Goal: Information Seeking & Learning: Compare options

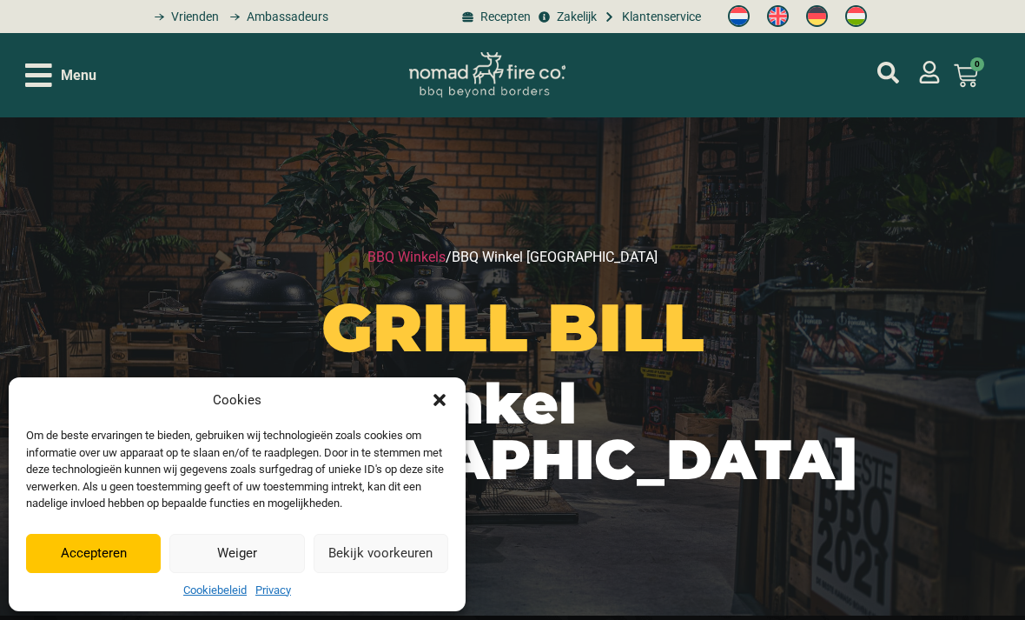
click at [50, 86] on icon "Open/Close Menu" at bounding box center [38, 74] width 27 height 23
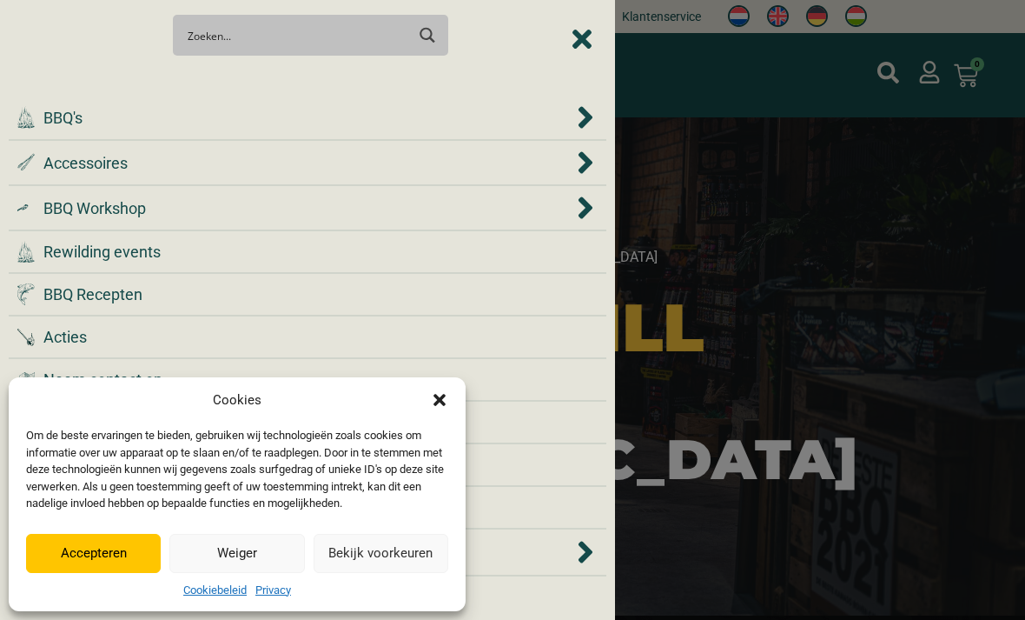
click at [67, 122] on span "BBQ's" at bounding box center [62, 117] width 39 height 23
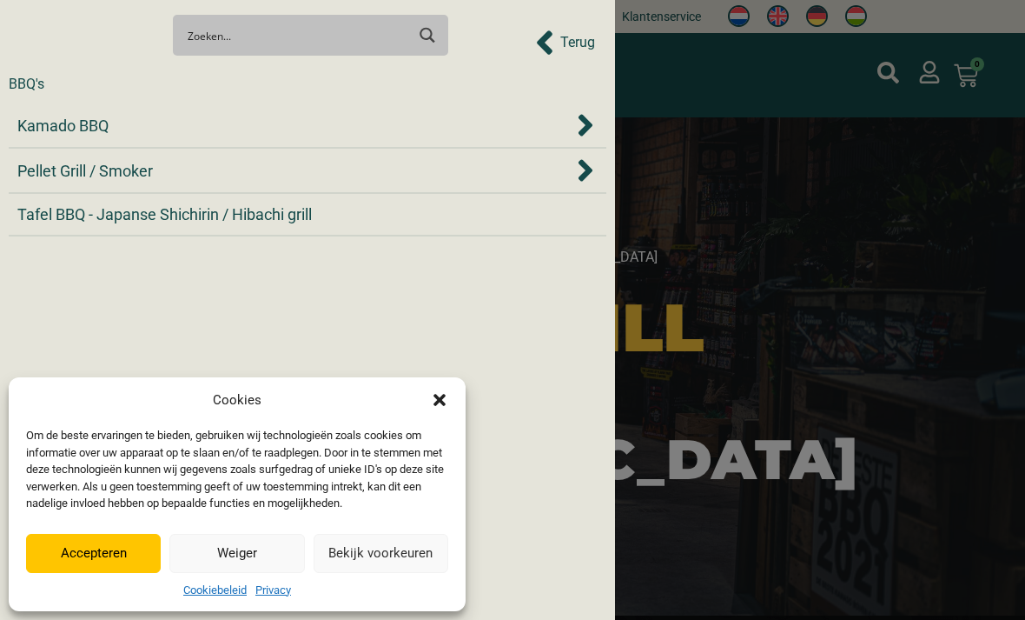
click at [67, 136] on span "Kamado BBQ" at bounding box center [62, 125] width 91 height 23
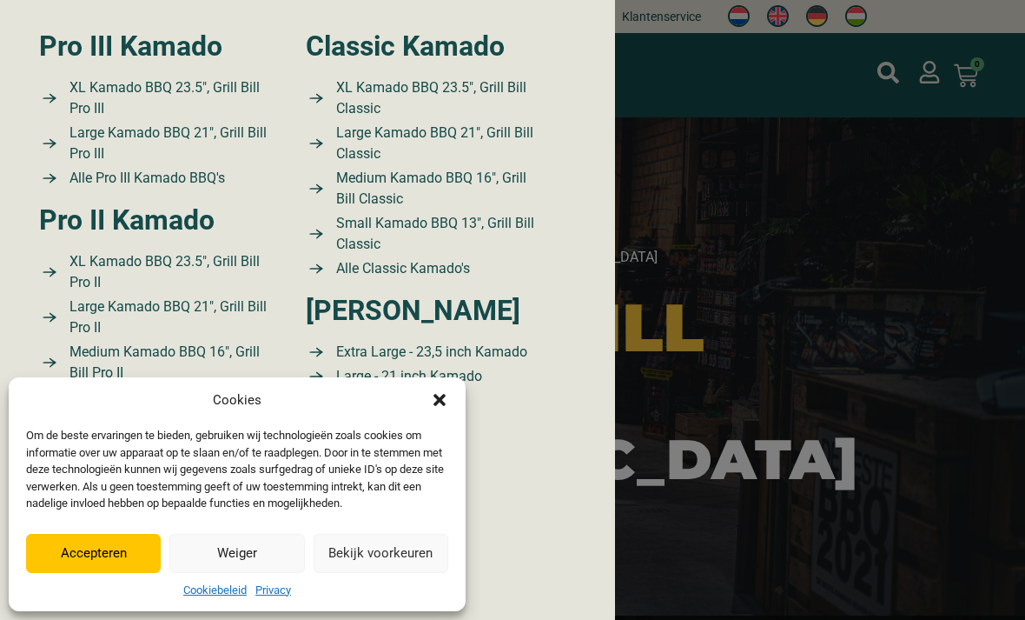
scroll to position [228, 0]
click at [434, 394] on icon "Dialog sluiten" at bounding box center [440, 400] width 12 height 12
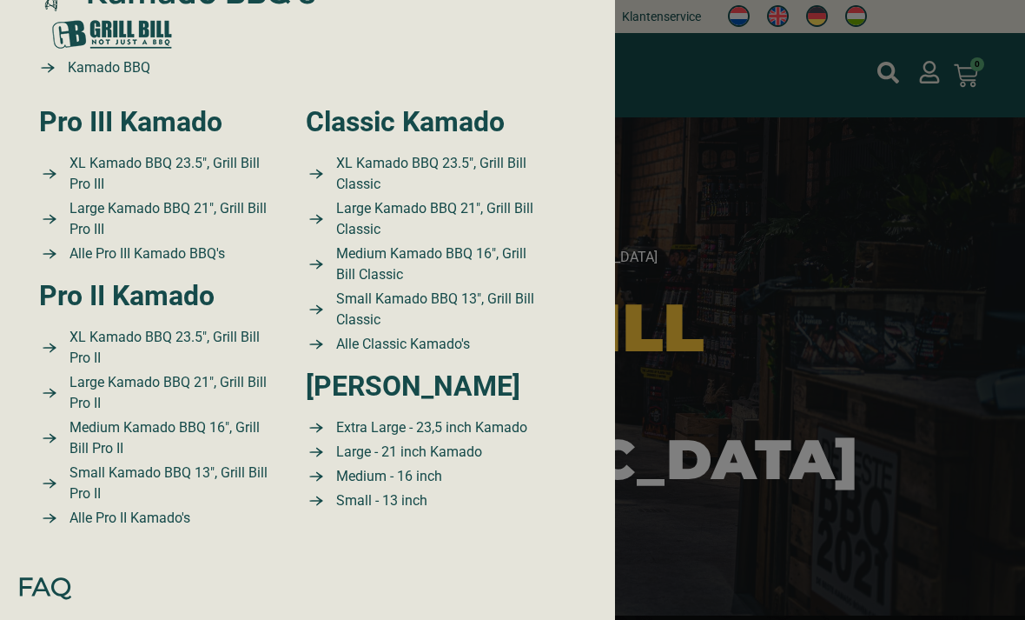
scroll to position [129, 0]
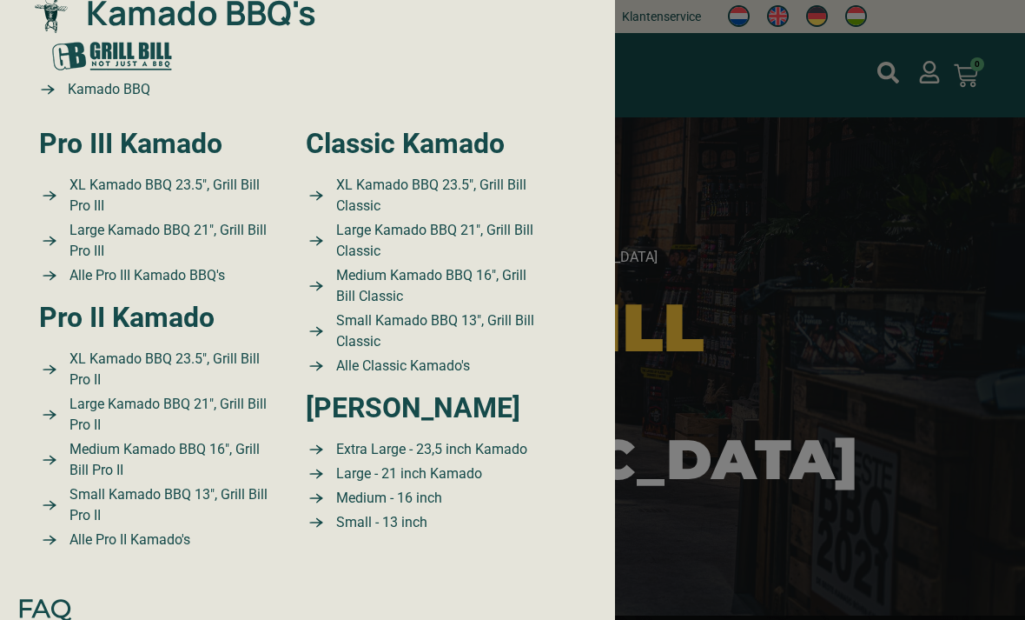
click at [145, 89] on span "Kamado BBQ" at bounding box center [106, 89] width 87 height 21
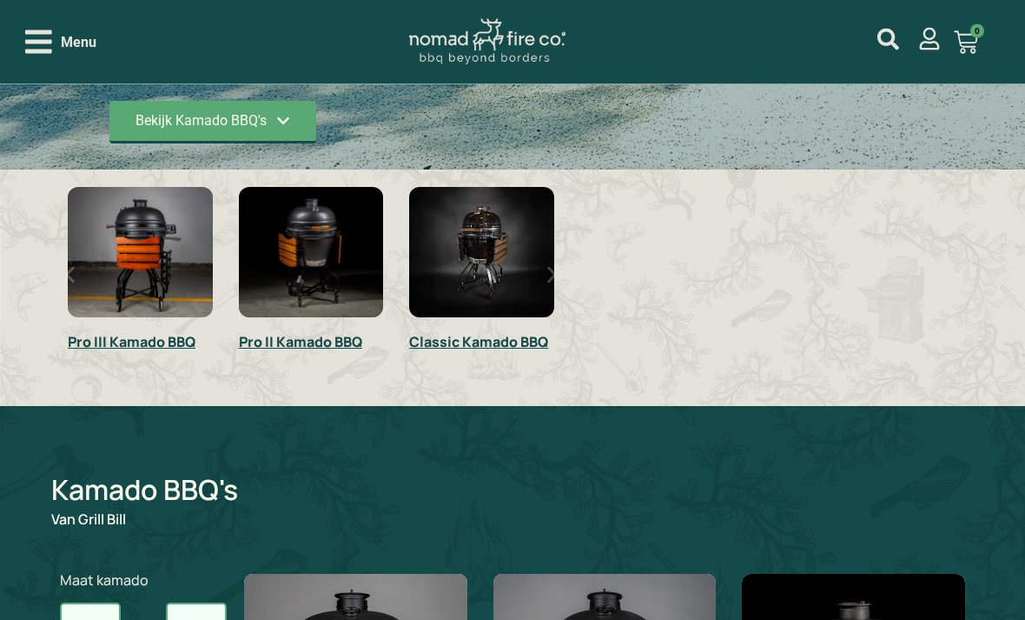
scroll to position [460, 0]
click at [176, 240] on img "1 / 3" at bounding box center [140, 252] width 145 height 130
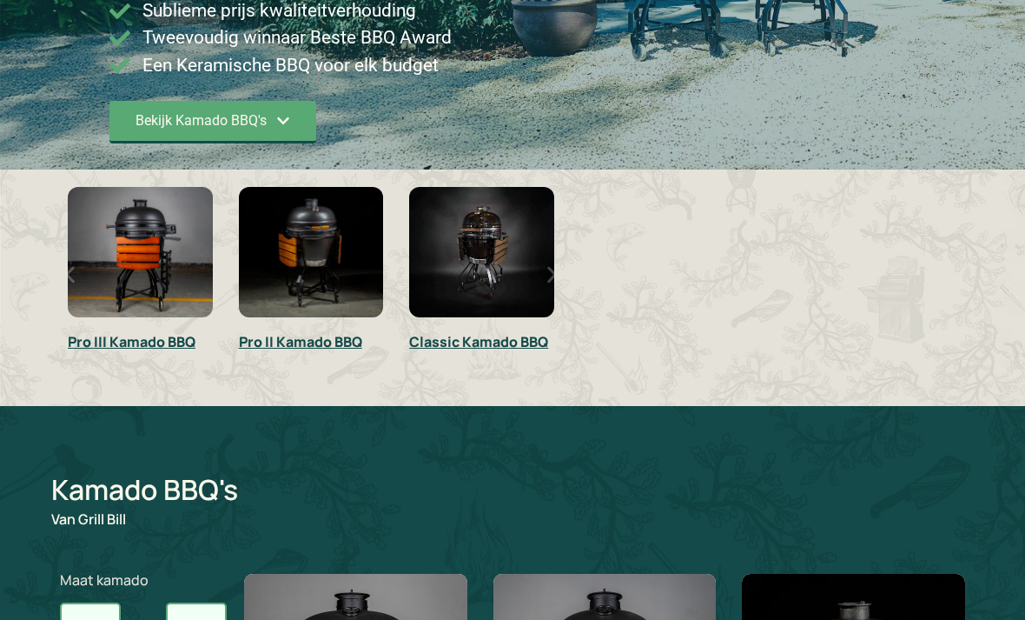
scroll to position [515, 0]
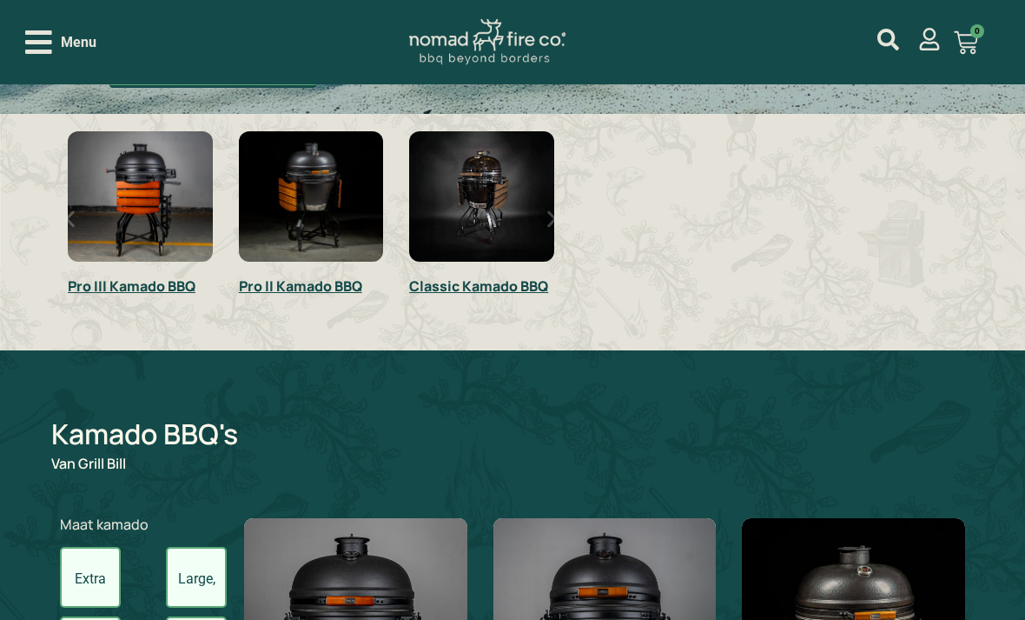
click at [337, 158] on img "2 / 3" at bounding box center [311, 196] width 145 height 130
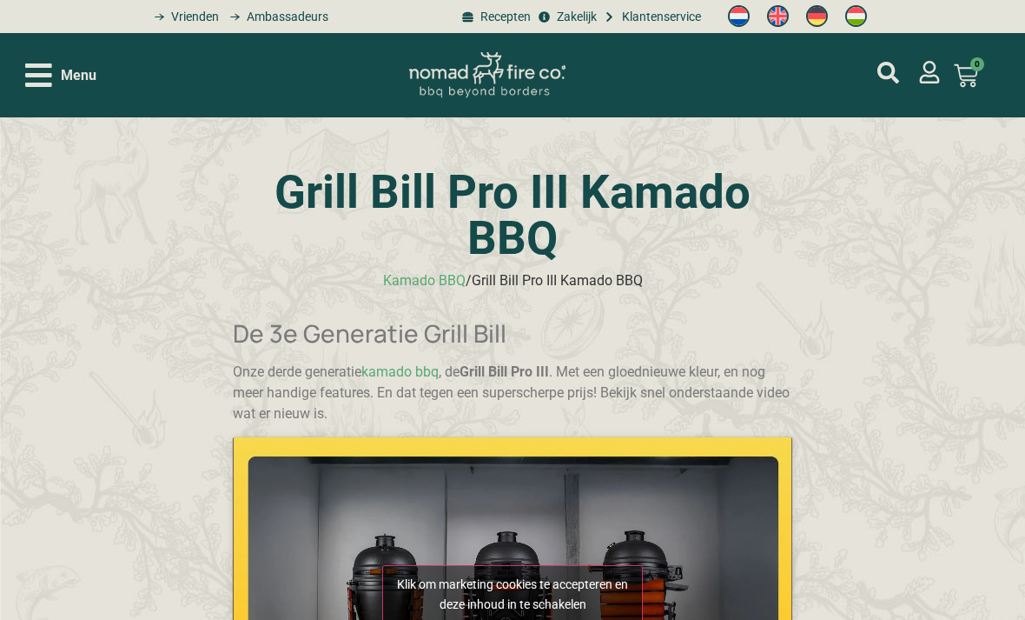
click at [49, 82] on icon "Open/Close Menu" at bounding box center [38, 75] width 27 height 30
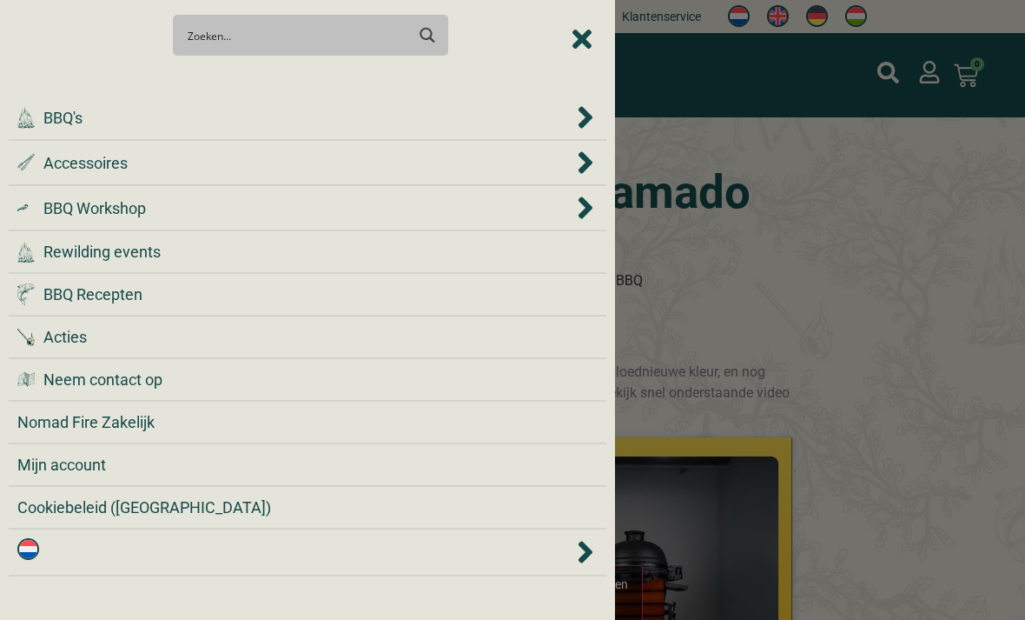
click at [852, 194] on div at bounding box center [512, 310] width 1025 height 620
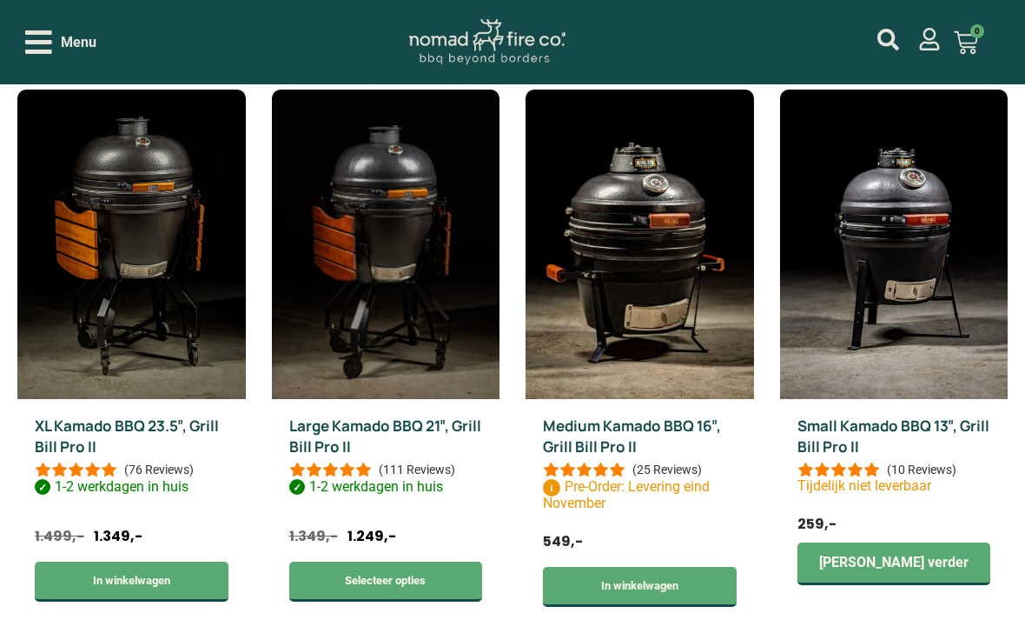
scroll to position [671, 0]
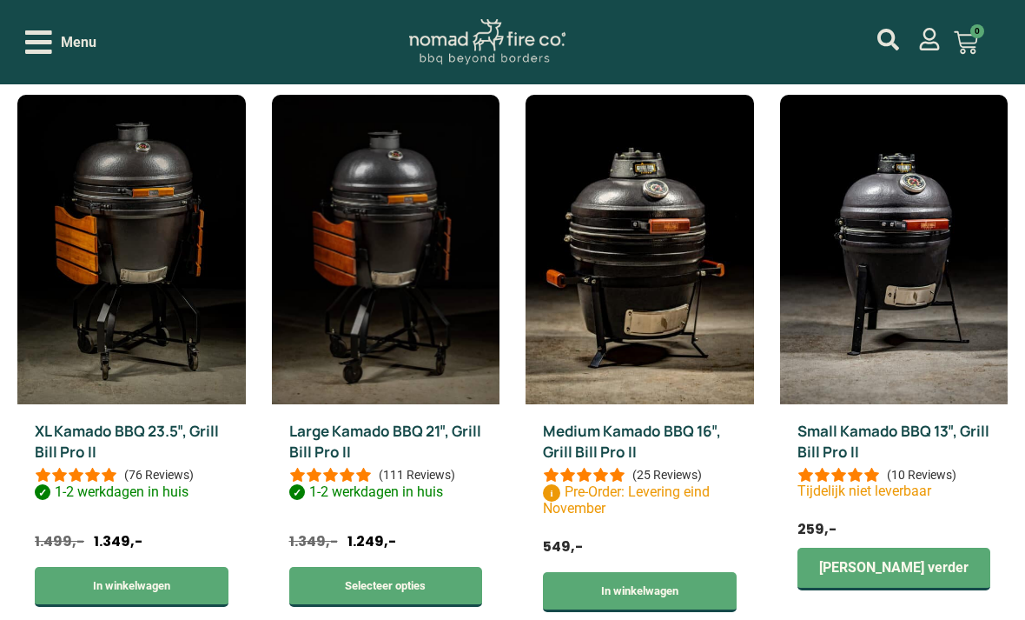
click at [427, 290] on img at bounding box center [386, 249] width 229 height 309
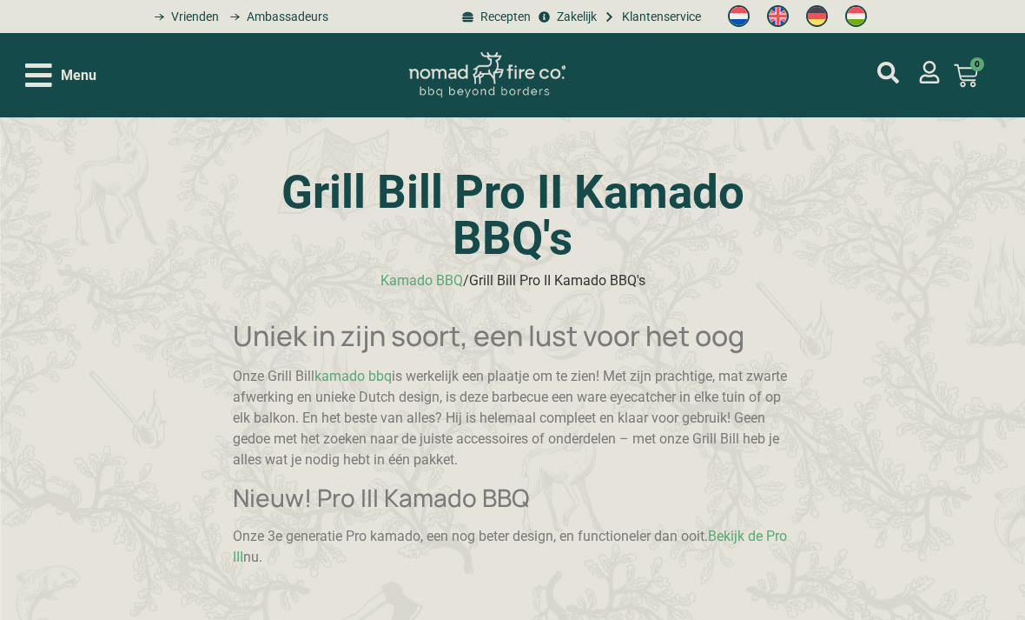
scroll to position [727, 0]
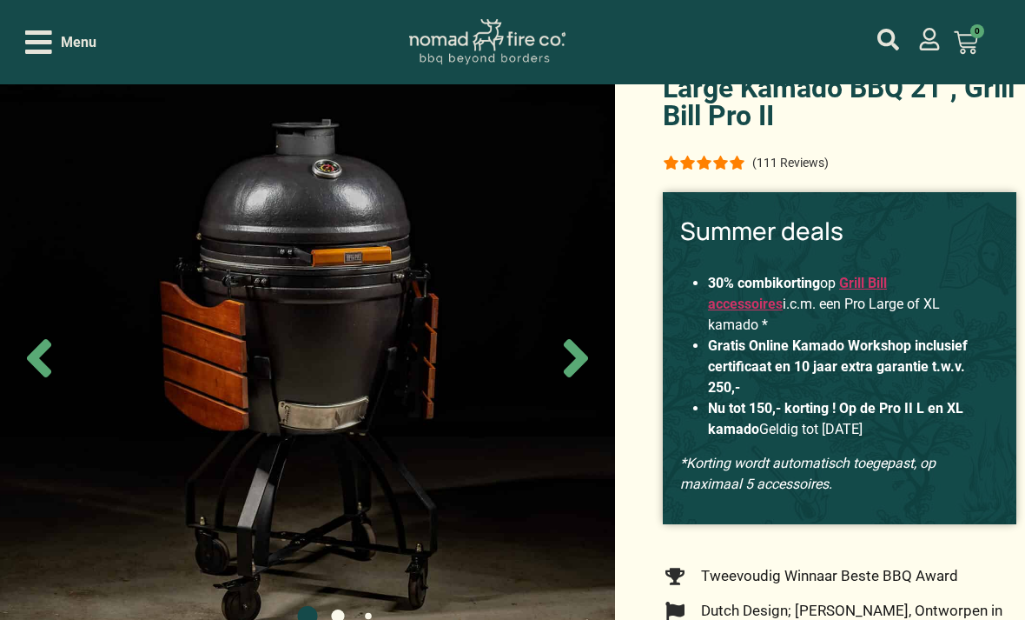
scroll to position [69, 0]
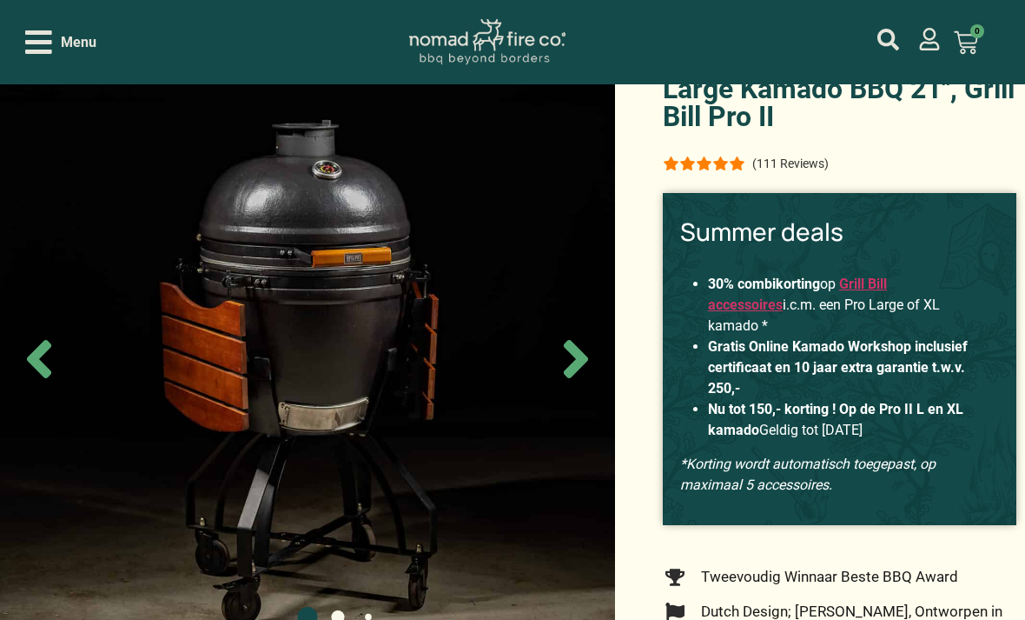
click at [568, 389] on icon "Next slide" at bounding box center [576, 358] width 61 height 61
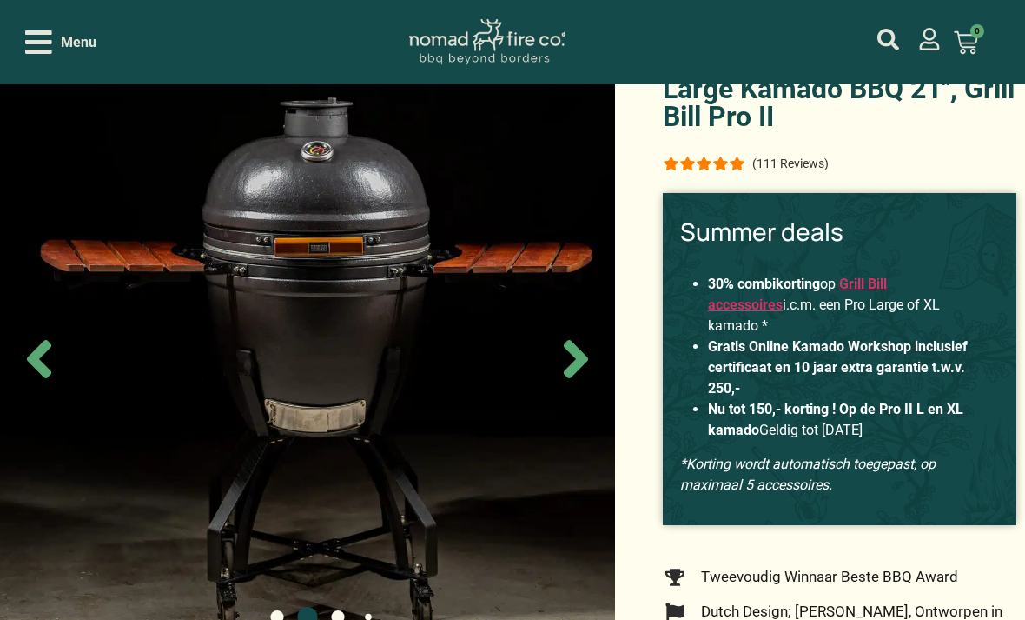
click at [579, 378] on icon "Next slide" at bounding box center [576, 359] width 24 height 38
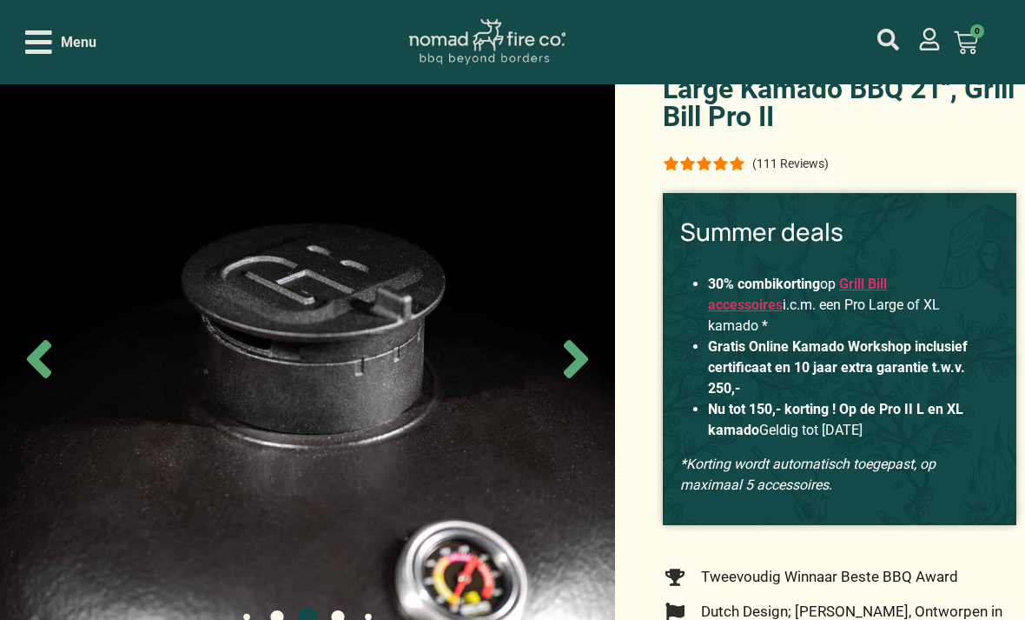
click at [573, 378] on icon "Next slide" at bounding box center [576, 359] width 24 height 38
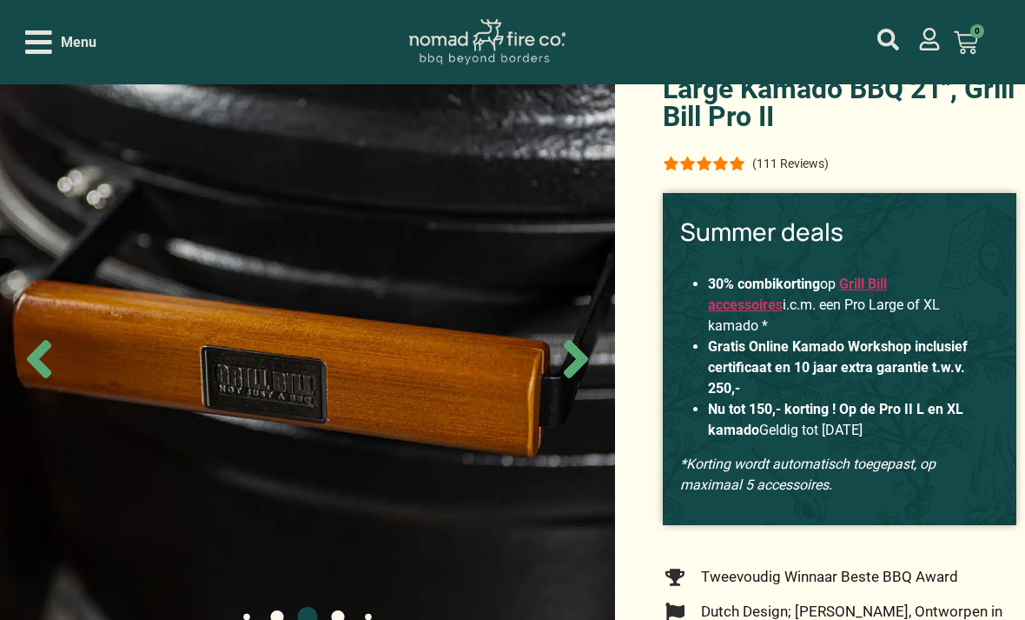
click at [573, 378] on icon "Next slide" at bounding box center [576, 359] width 24 height 38
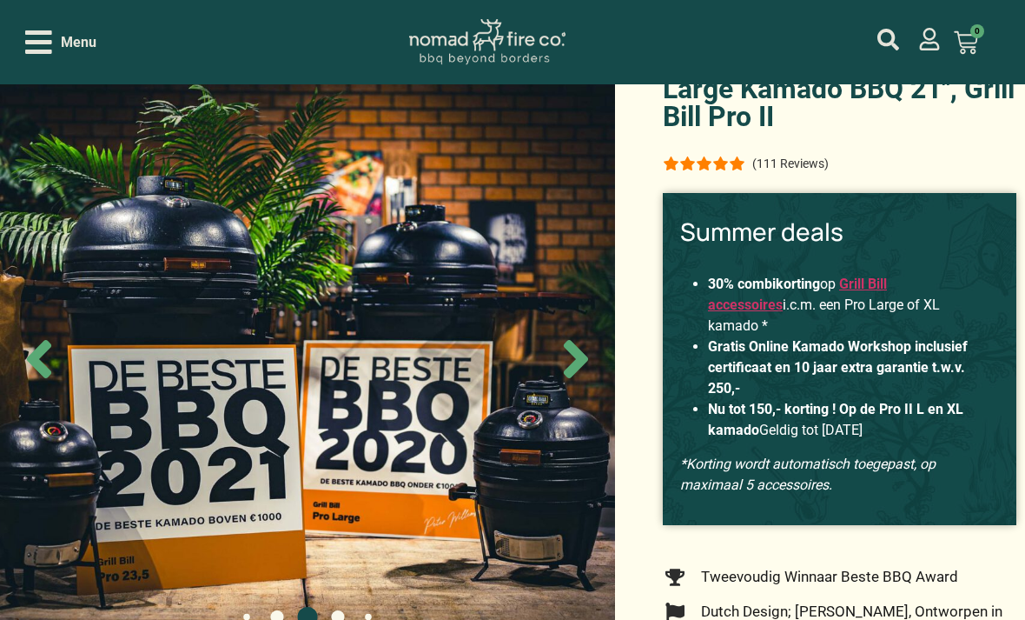
click at [570, 381] on icon "Next slide" at bounding box center [576, 358] width 61 height 61
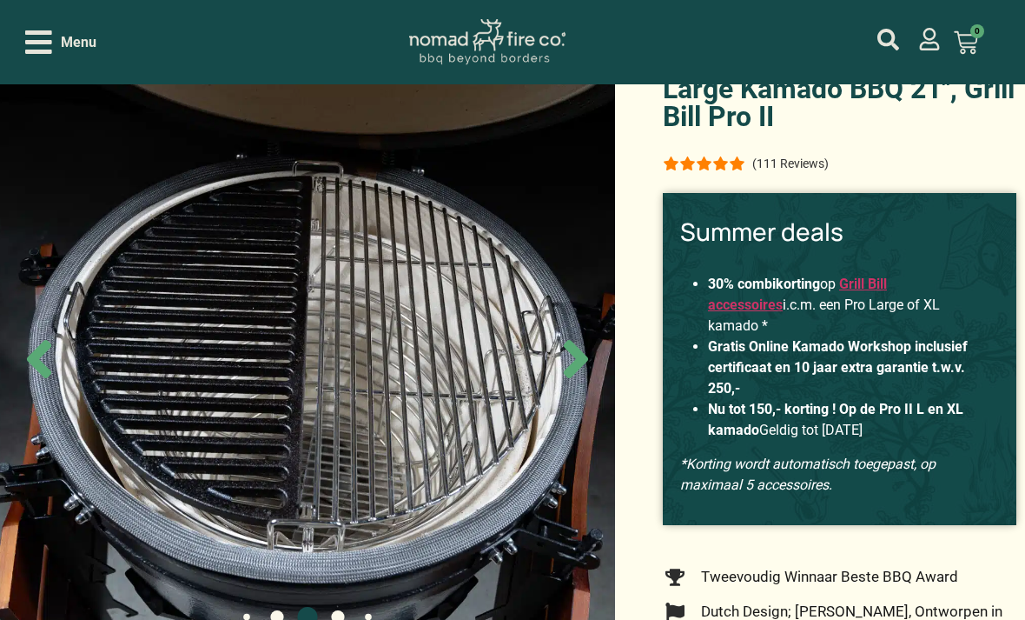
click at [573, 378] on icon "Next slide" at bounding box center [576, 359] width 24 height 38
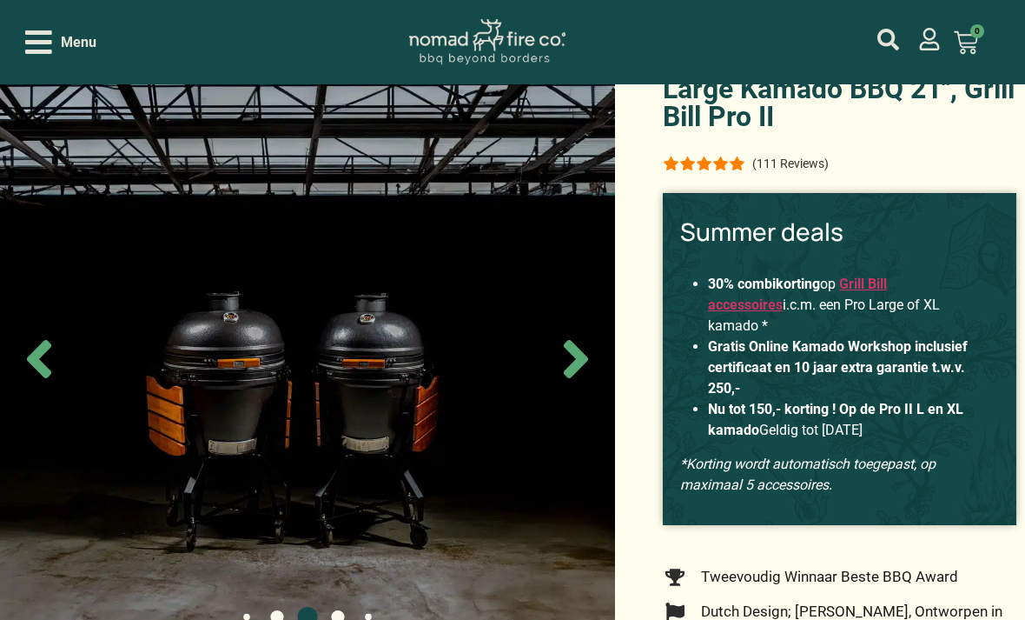
click at [573, 378] on icon "Next slide" at bounding box center [576, 359] width 24 height 38
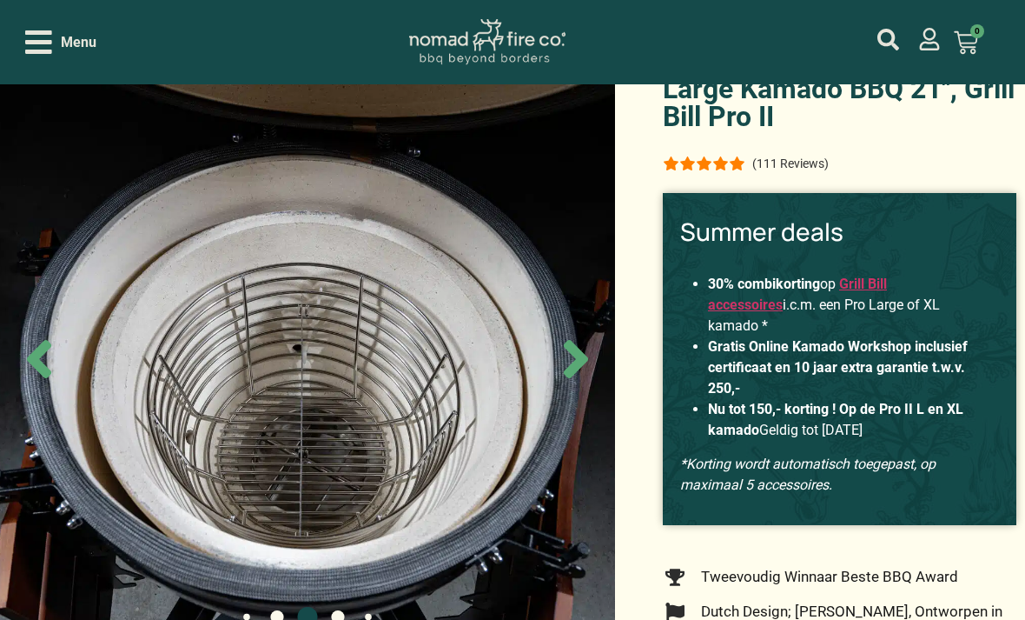
click at [574, 378] on icon "Next slide" at bounding box center [576, 359] width 24 height 38
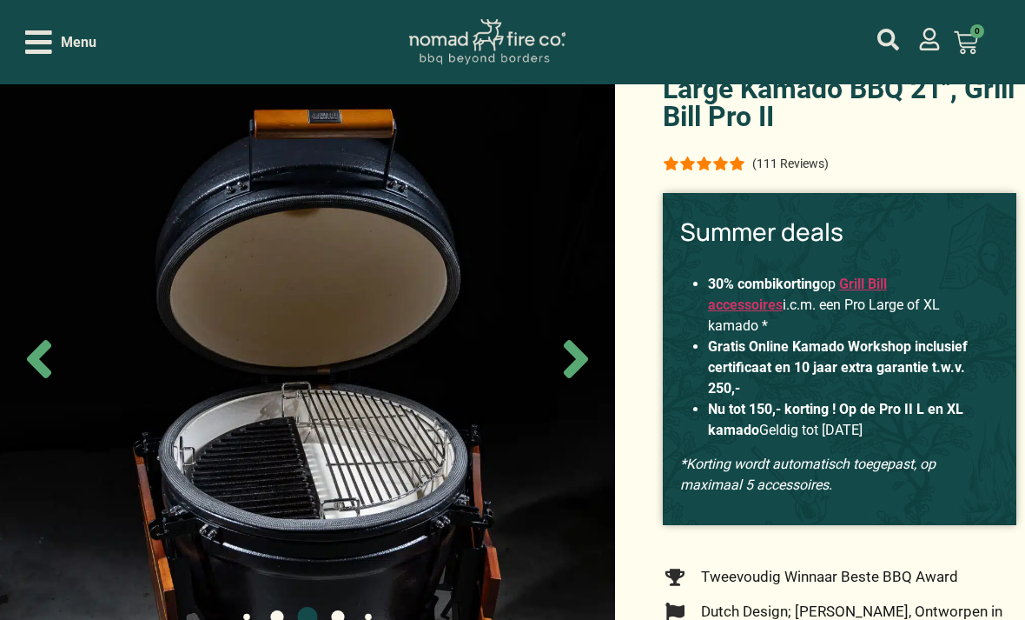
click at [572, 387] on icon "Next slide" at bounding box center [576, 358] width 61 height 61
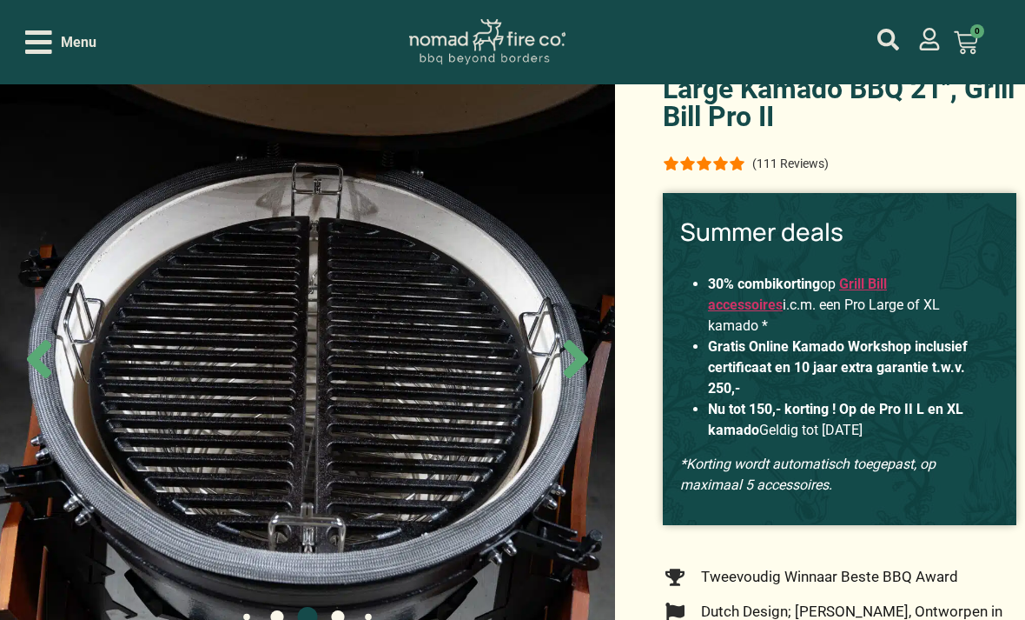
click at [573, 375] on icon "Next slide" at bounding box center [576, 359] width 24 height 38
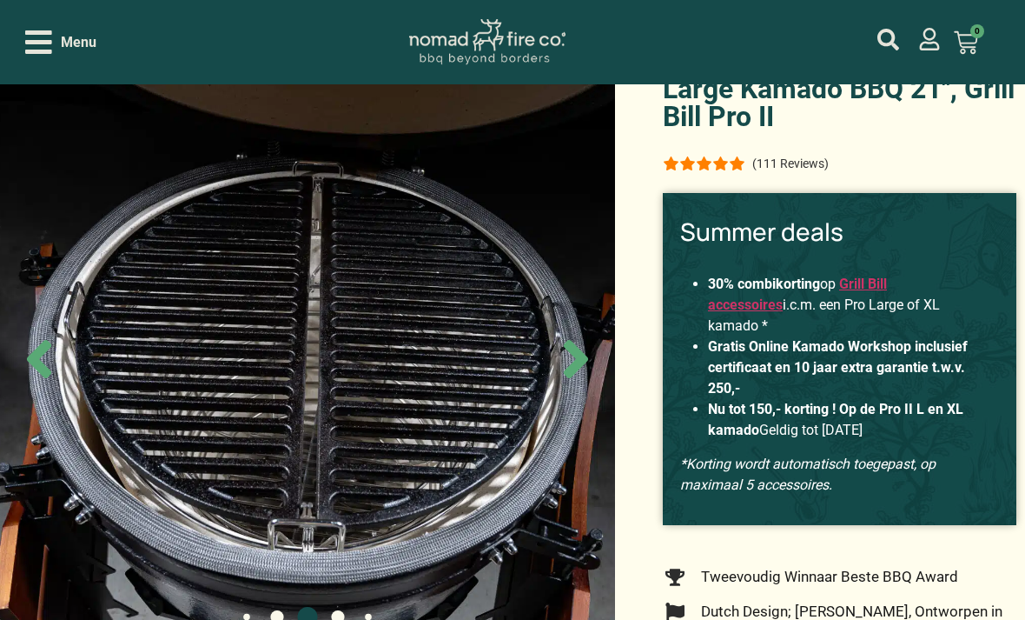
click at [575, 378] on icon "Next slide" at bounding box center [576, 359] width 24 height 38
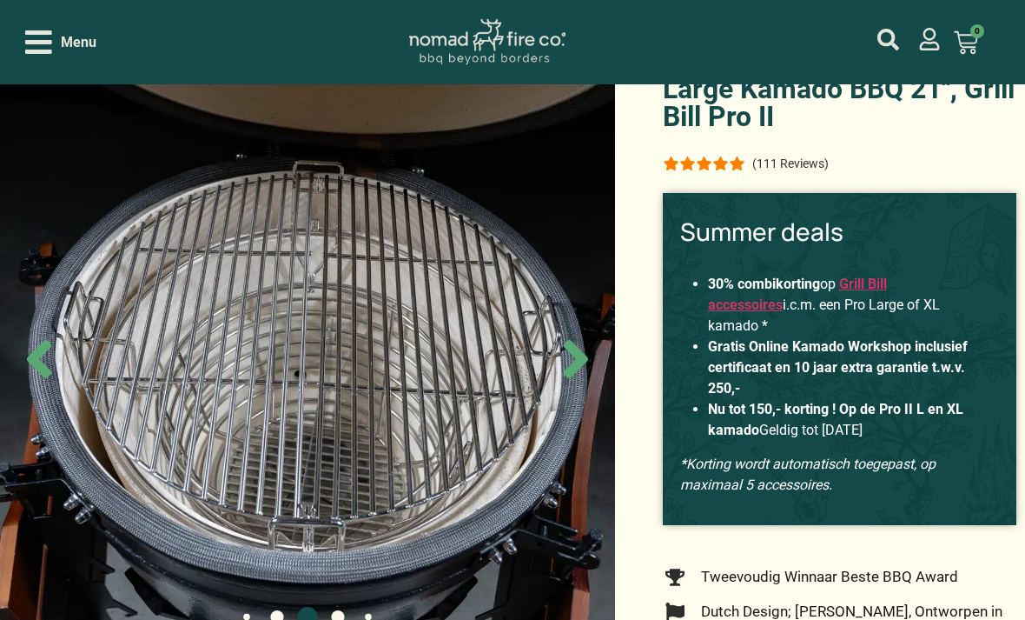
click at [573, 386] on icon "Next slide" at bounding box center [576, 358] width 61 height 61
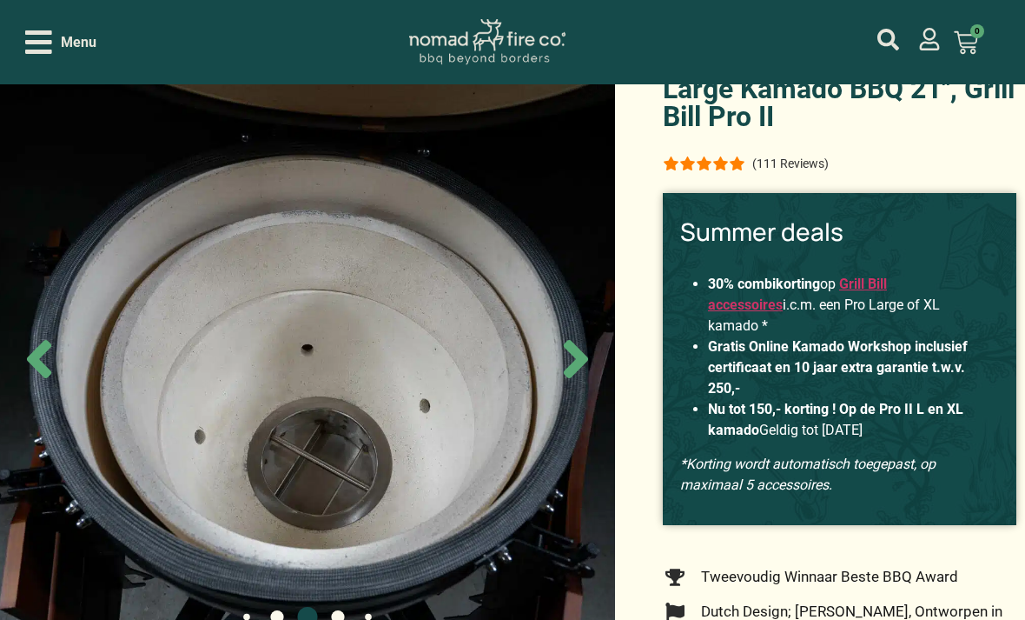
click at [574, 388] on icon "Next slide" at bounding box center [576, 358] width 61 height 61
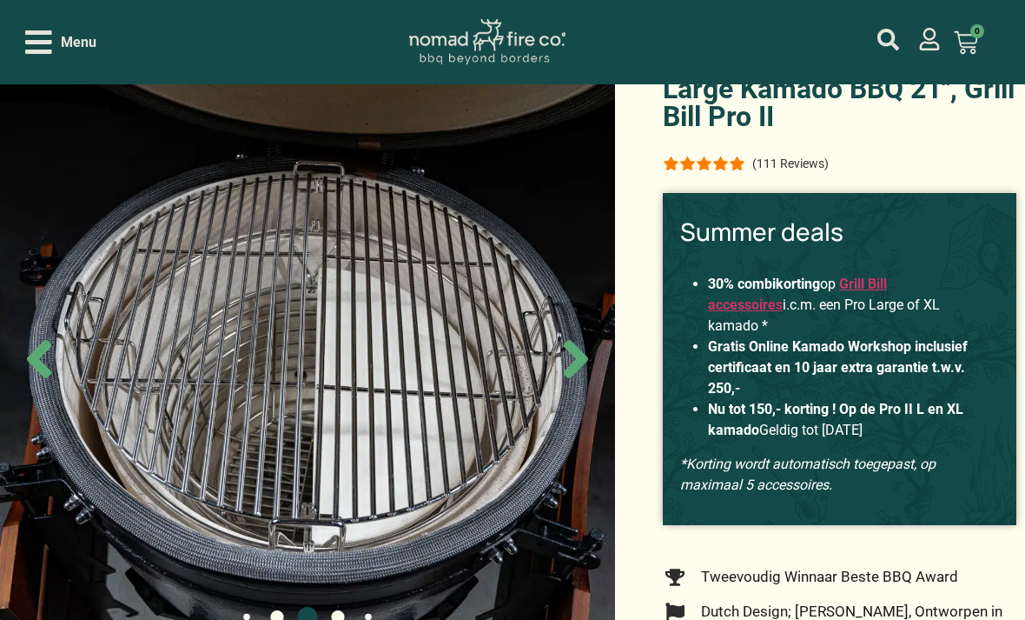
click at [573, 384] on icon "Next slide" at bounding box center [576, 358] width 61 height 61
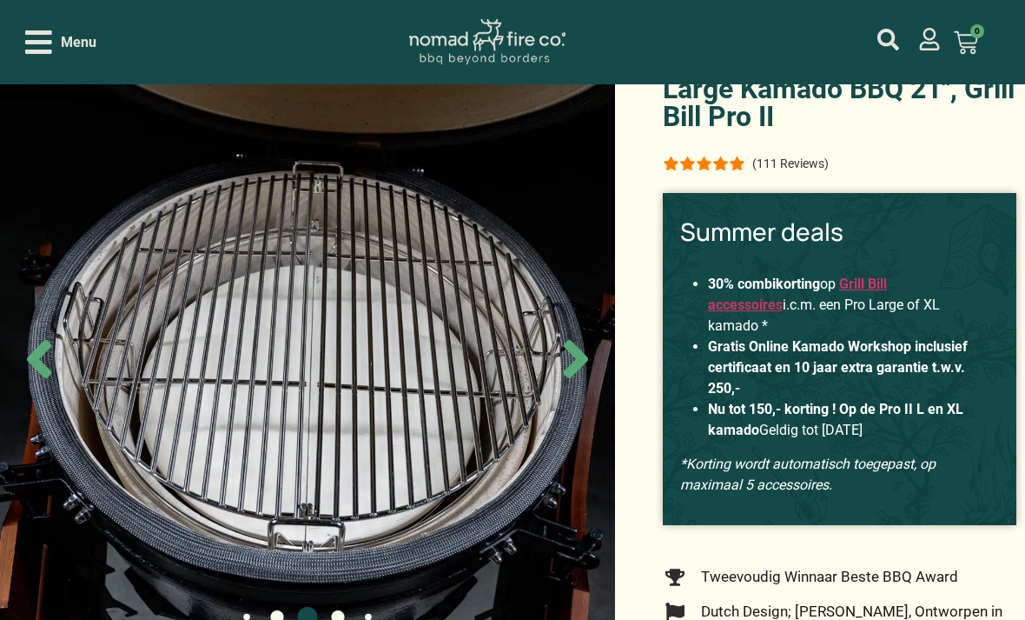
click at [571, 378] on icon "Next slide" at bounding box center [576, 359] width 24 height 38
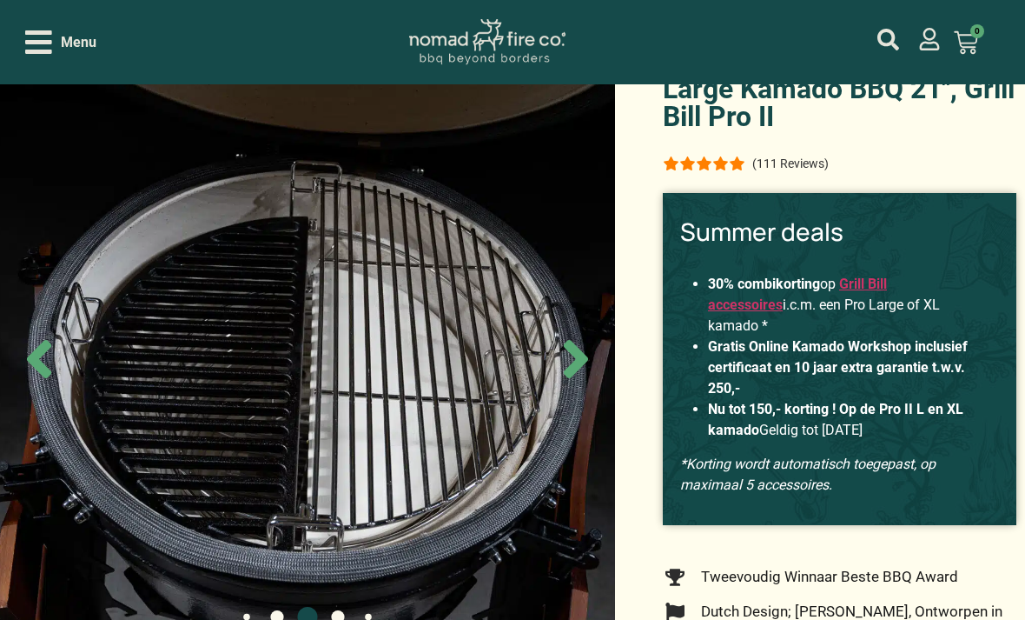
click at [580, 378] on icon "Next slide" at bounding box center [576, 359] width 24 height 38
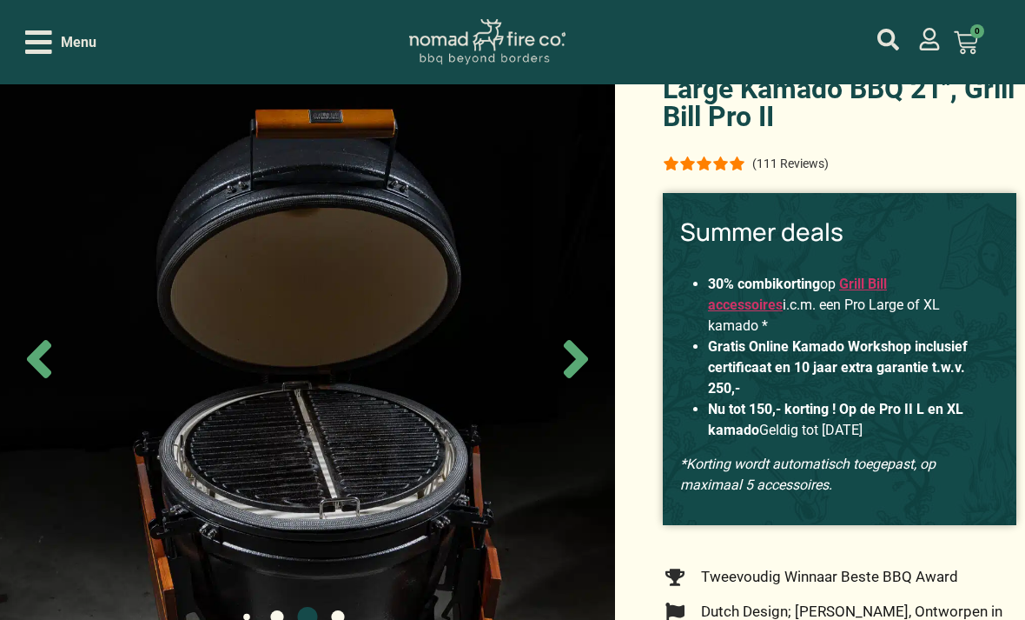
click at [573, 378] on icon "Next slide" at bounding box center [576, 359] width 24 height 38
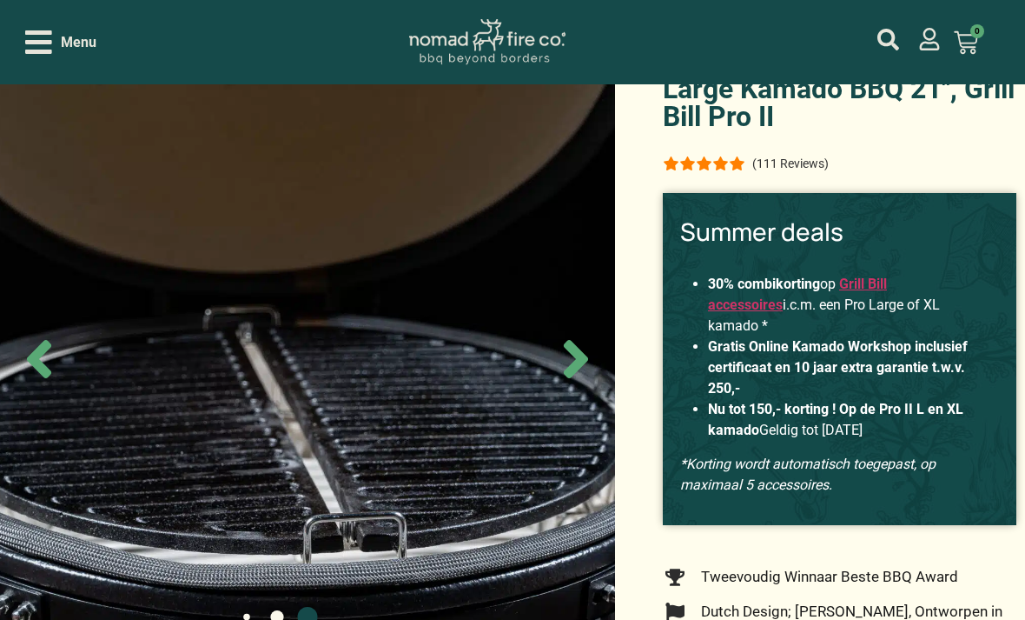
click at [579, 378] on icon "Next slide" at bounding box center [576, 359] width 24 height 38
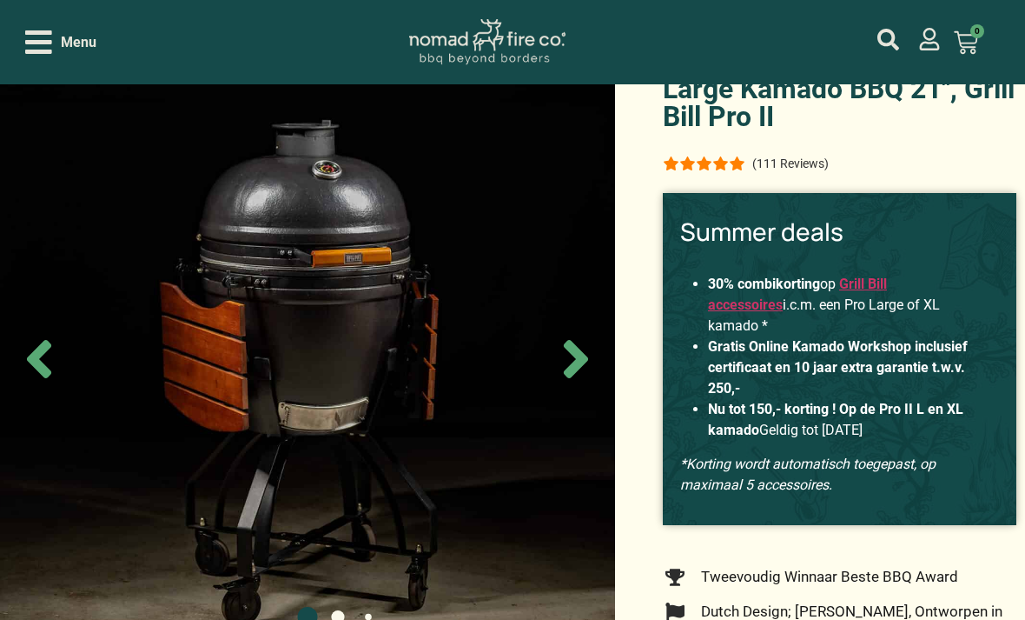
click at [576, 378] on icon "Next slide" at bounding box center [576, 359] width 24 height 38
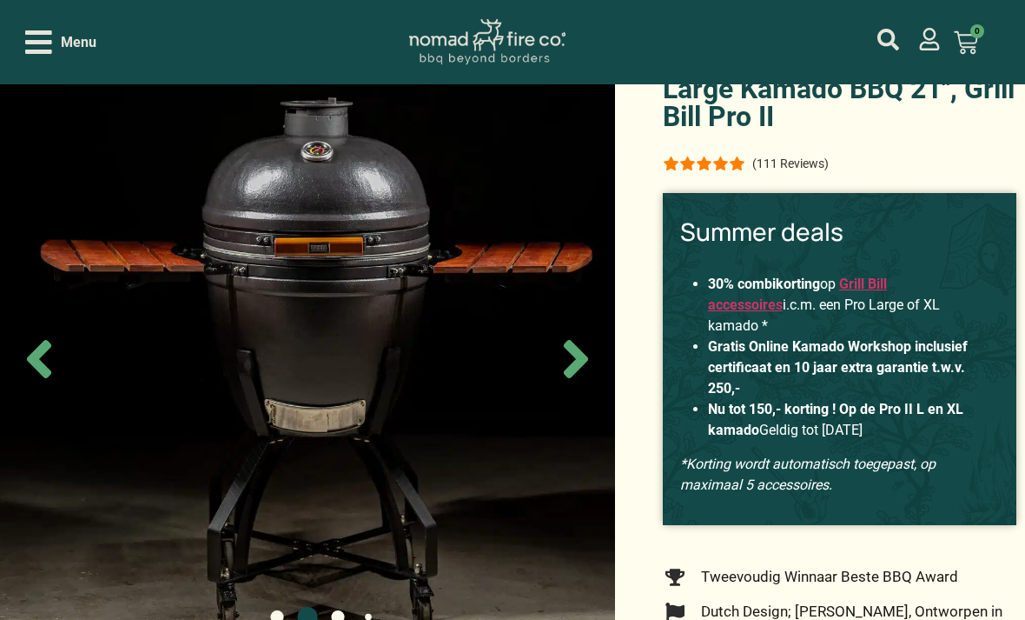
click at [577, 378] on icon "Next slide" at bounding box center [576, 359] width 24 height 38
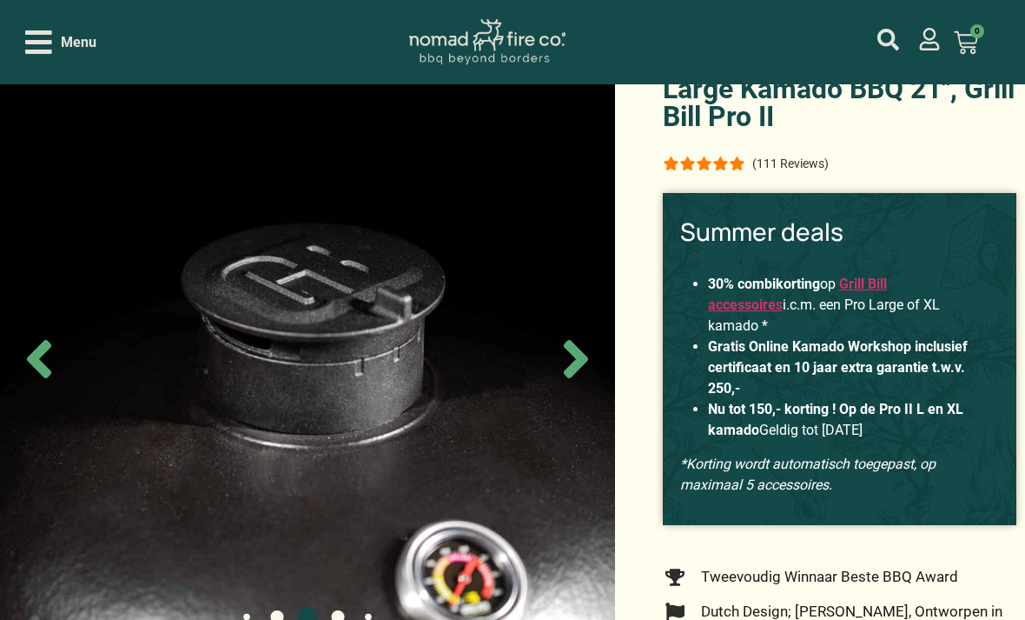
click at [575, 378] on icon "Next slide" at bounding box center [576, 359] width 24 height 38
click at [577, 378] on icon "Next slide" at bounding box center [576, 359] width 24 height 38
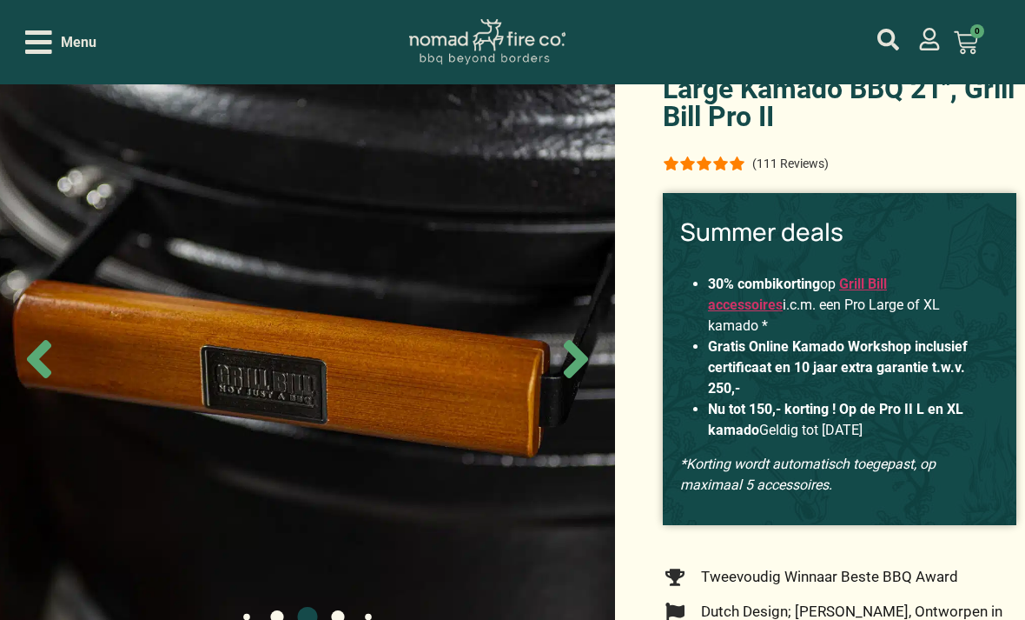
click at [578, 378] on icon "Next slide" at bounding box center [576, 359] width 24 height 38
click at [577, 378] on icon "Next slide" at bounding box center [576, 359] width 24 height 38
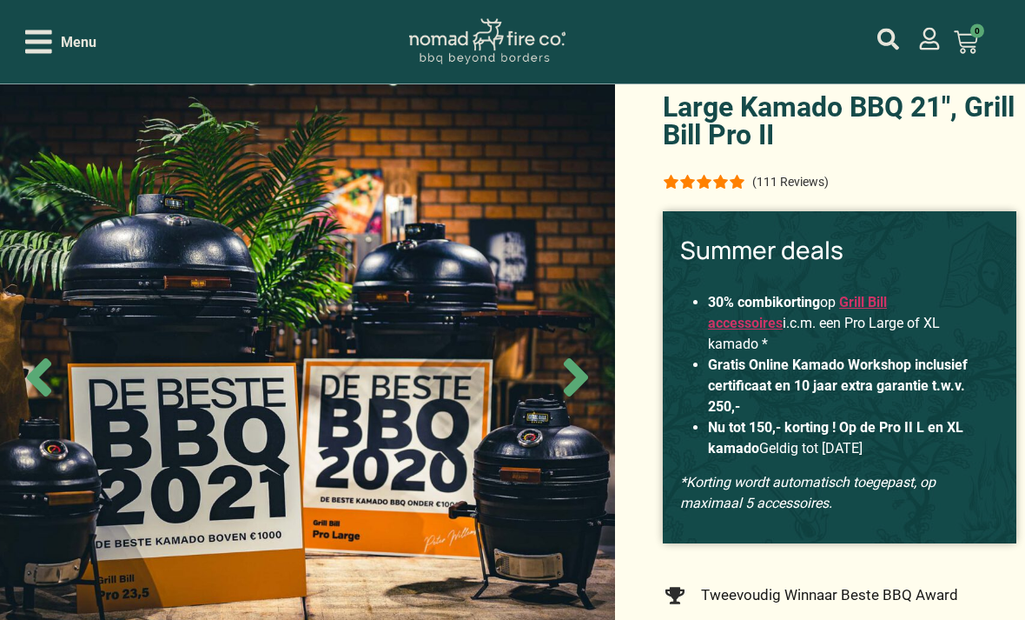
scroll to position [30, 0]
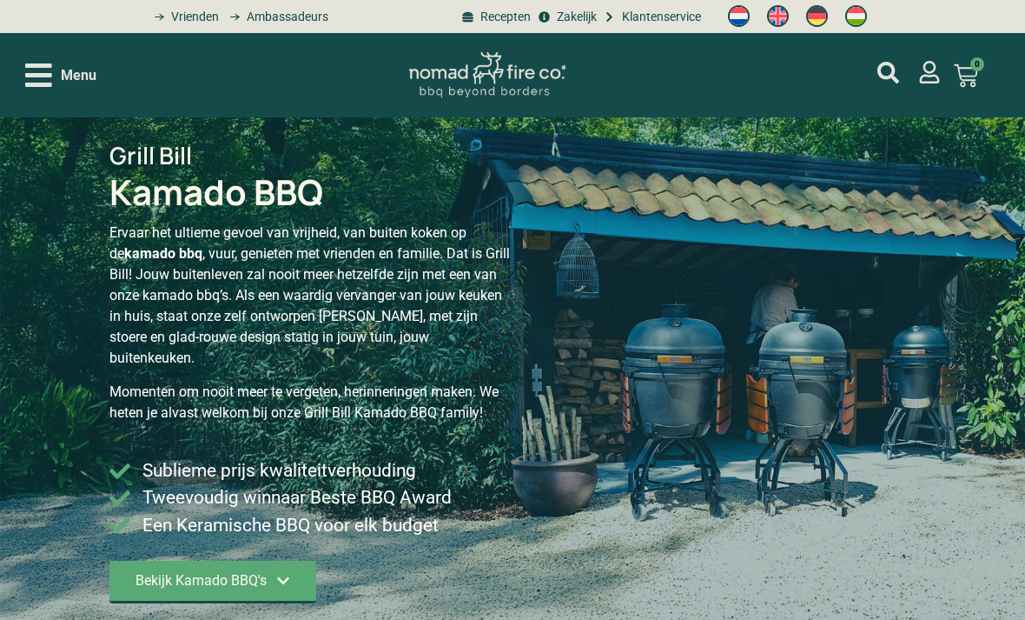
scroll to position [515, 0]
